Goal: Find specific page/section: Find specific page/section

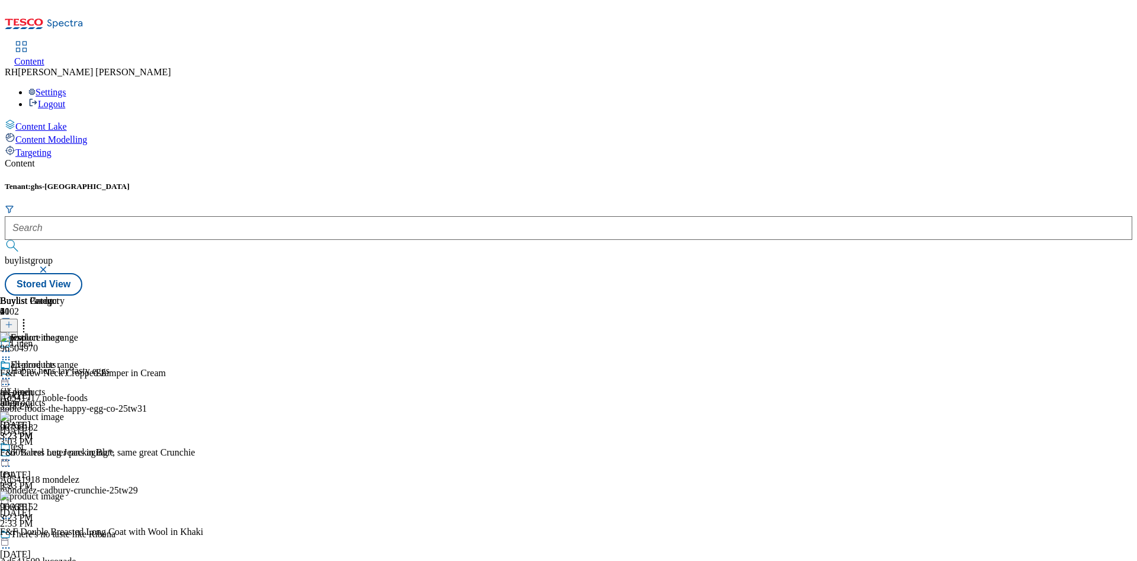
scroll to position [17, 0]
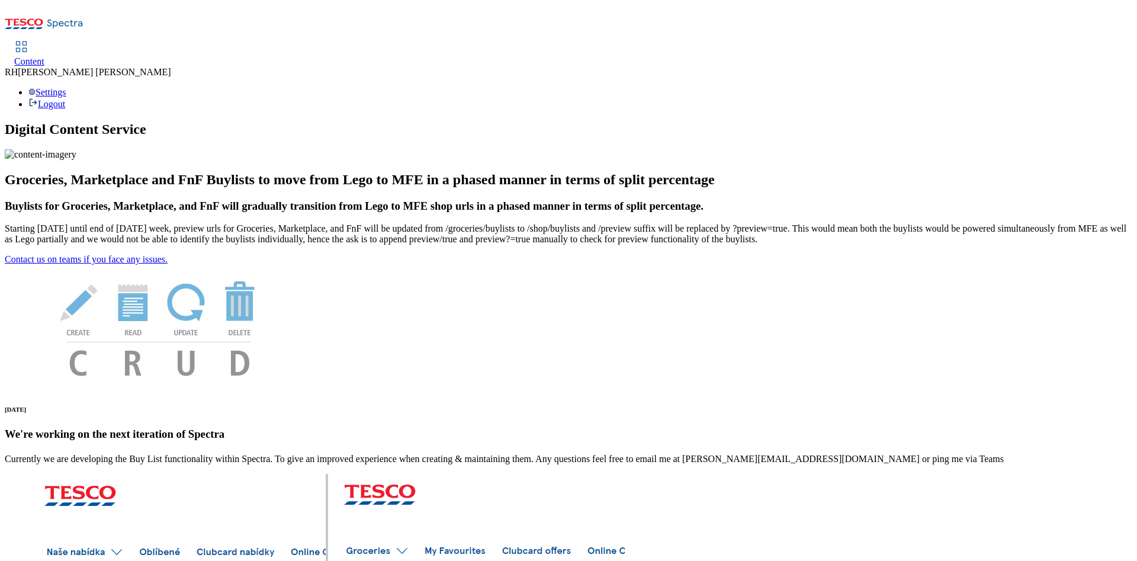
click at [44, 56] on span "Content" at bounding box center [29, 61] width 30 height 10
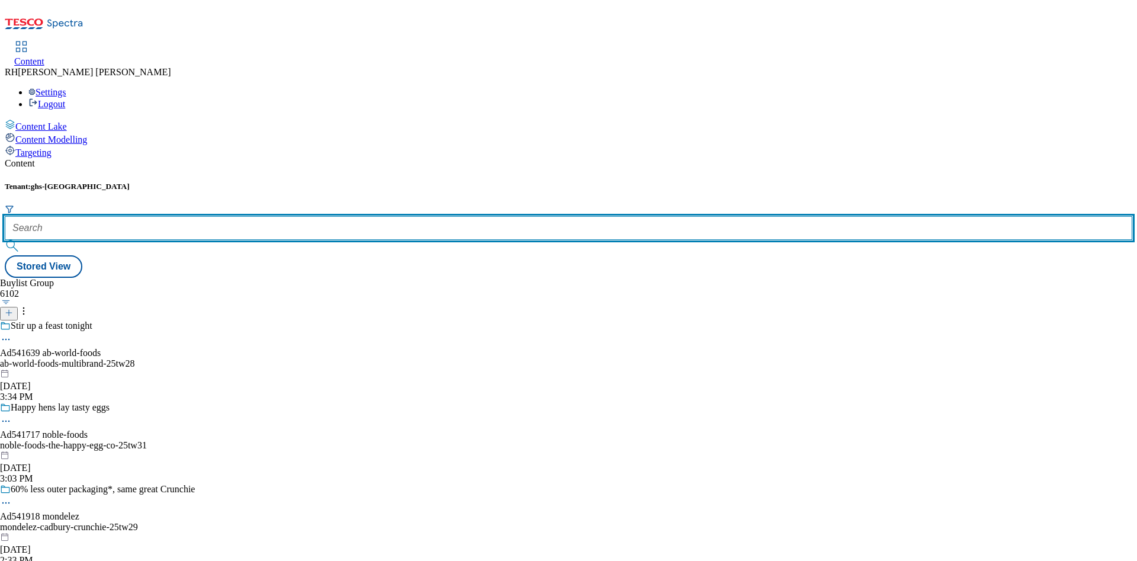
click at [255, 216] on input "text" at bounding box center [569, 228] width 1128 height 24
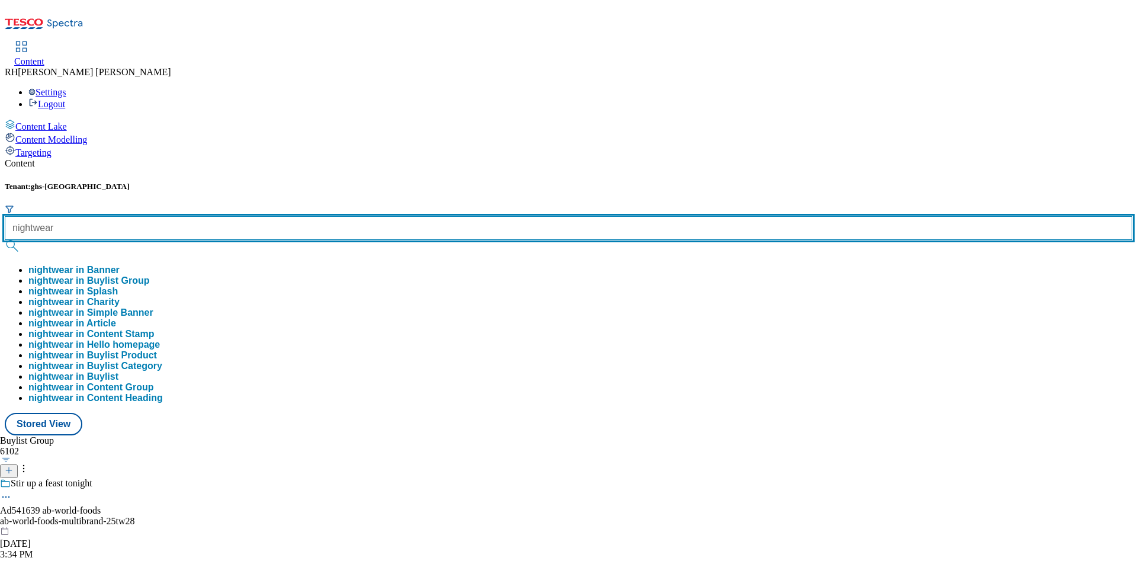
type input "nightwear"
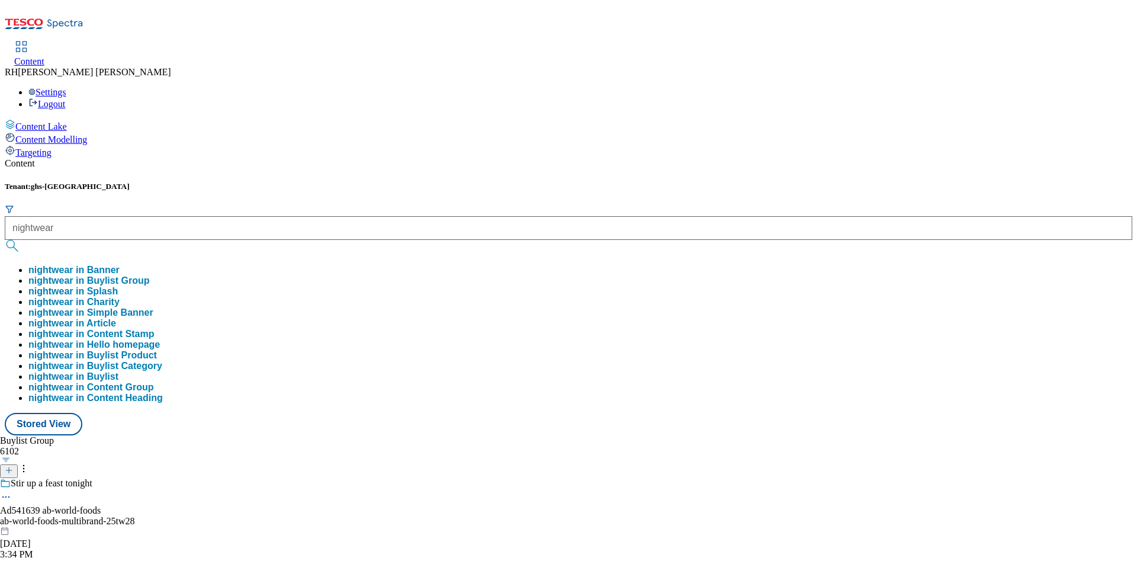
click at [149, 275] on button "nightwear in Buylist Group" at bounding box center [88, 280] width 121 height 11
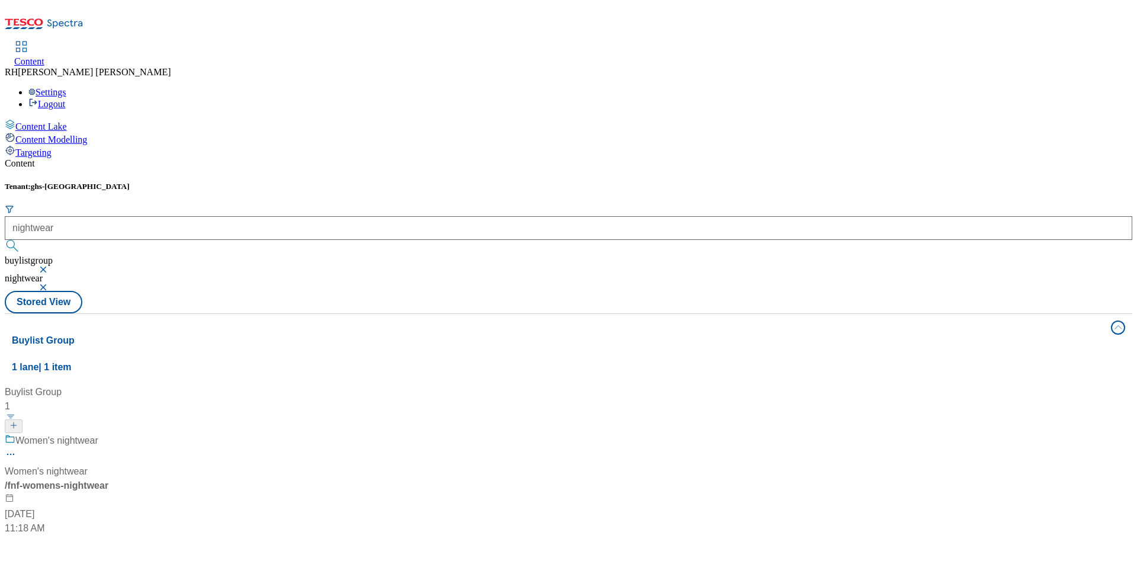
click at [153, 433] on div "Women's nightwear Women's nightwear / fnf-womens-nightwear Aug 29, 2025 11:18 AM" at bounding box center [79, 484] width 148 height 102
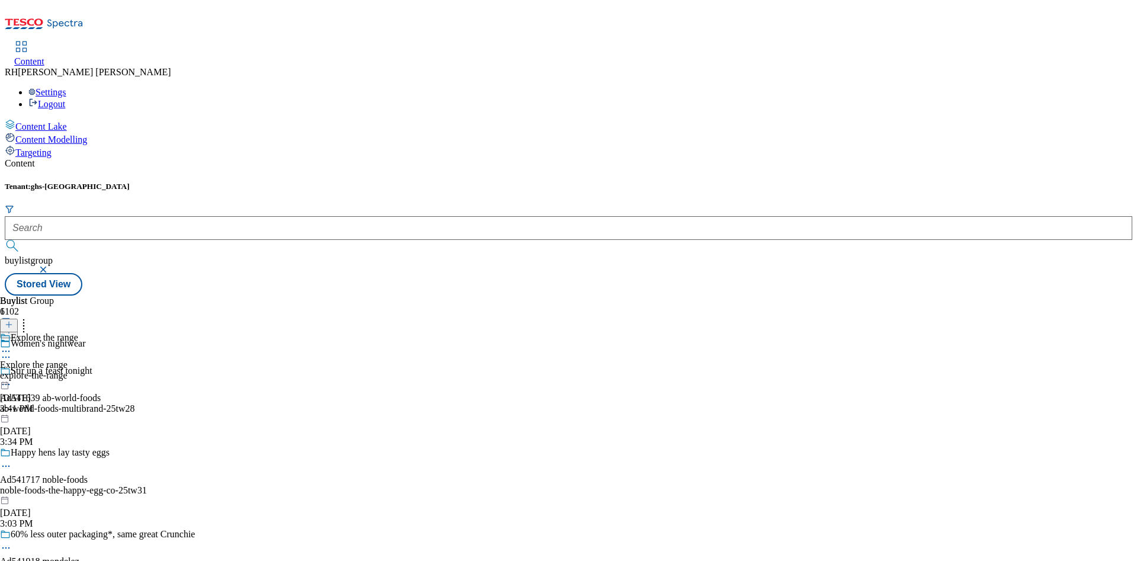
click at [78, 370] on div "explore-the-range" at bounding box center [39, 375] width 78 height 11
